Goal: Navigation & Orientation: Find specific page/section

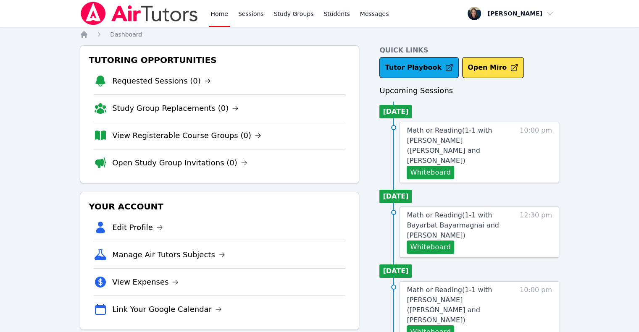
click at [101, 15] on img at bounding box center [139, 14] width 119 height 24
click at [219, 12] on link "Home" at bounding box center [219, 13] width 21 height 27
click at [247, 14] on link "Sessions" at bounding box center [251, 13] width 29 height 27
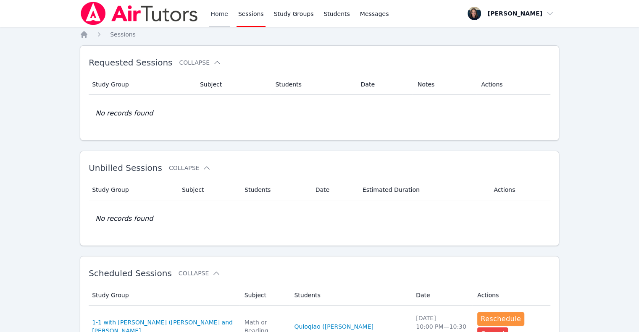
click at [216, 13] on link "Home" at bounding box center [219, 13] width 21 height 27
